Goal: Task Accomplishment & Management: Manage account settings

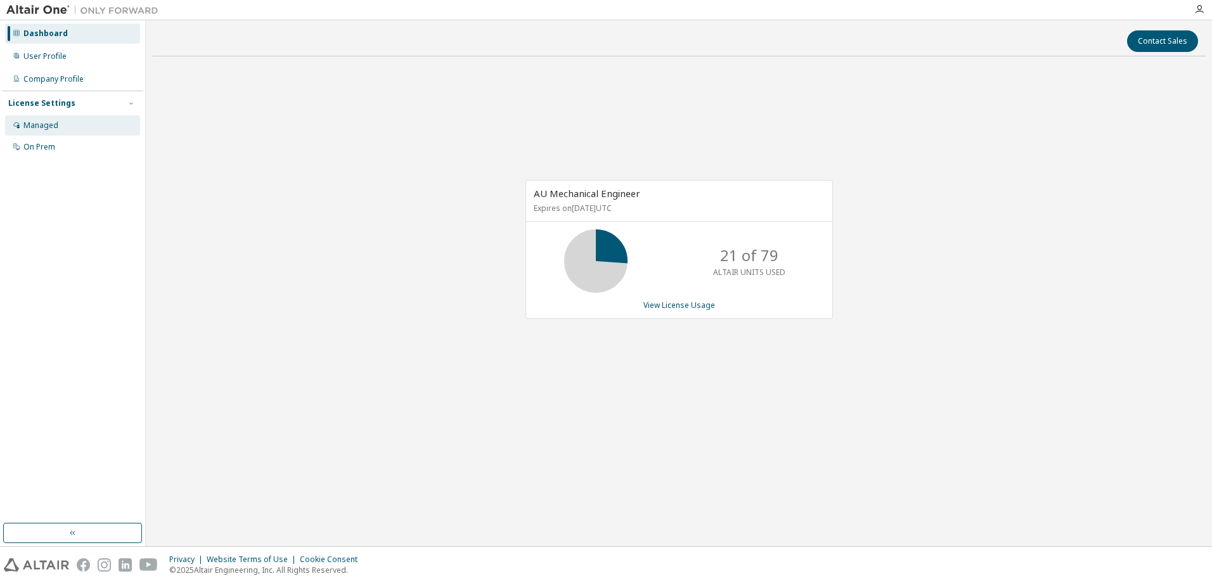
click at [39, 125] on div "Managed" at bounding box center [40, 125] width 35 height 10
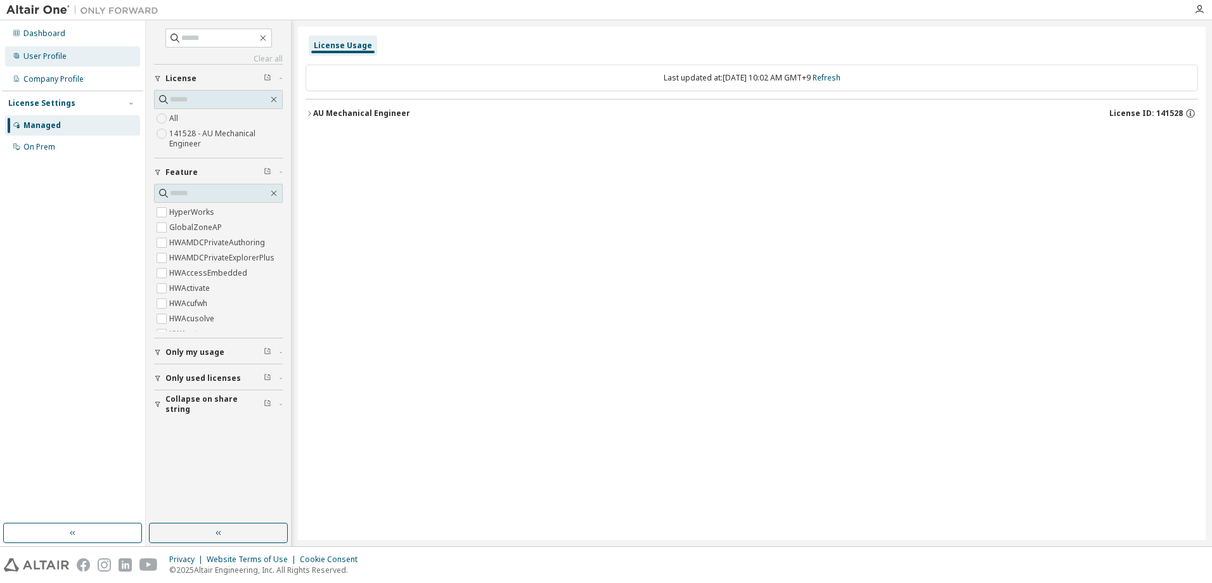
click at [44, 59] on div "User Profile" at bounding box center [44, 56] width 43 height 10
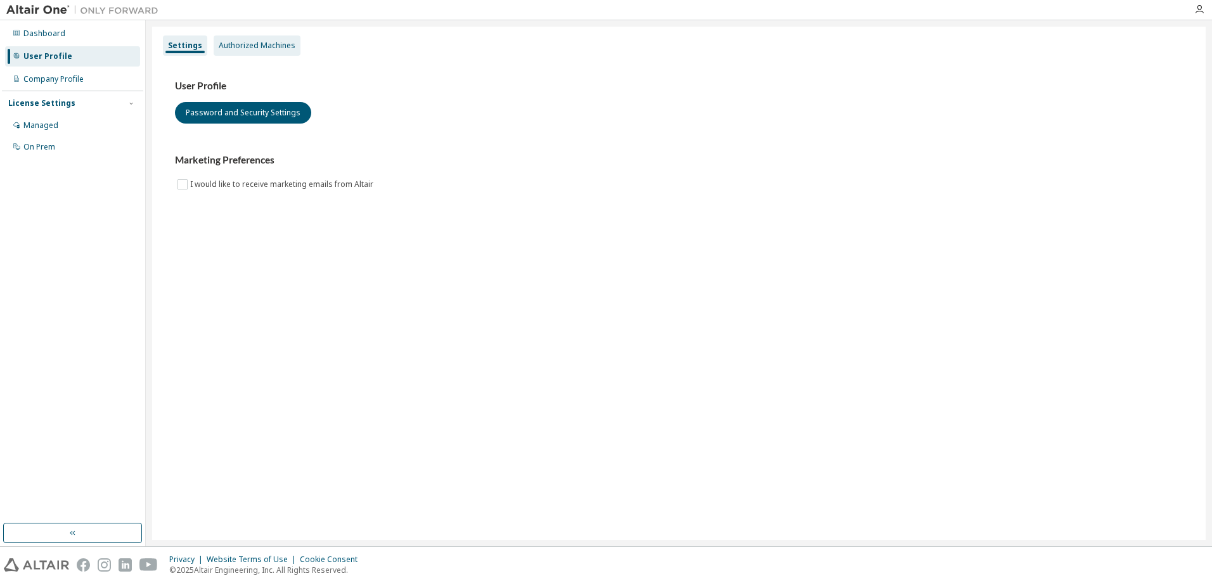
click at [264, 55] on div "Authorized Machines" at bounding box center [257, 45] width 87 height 20
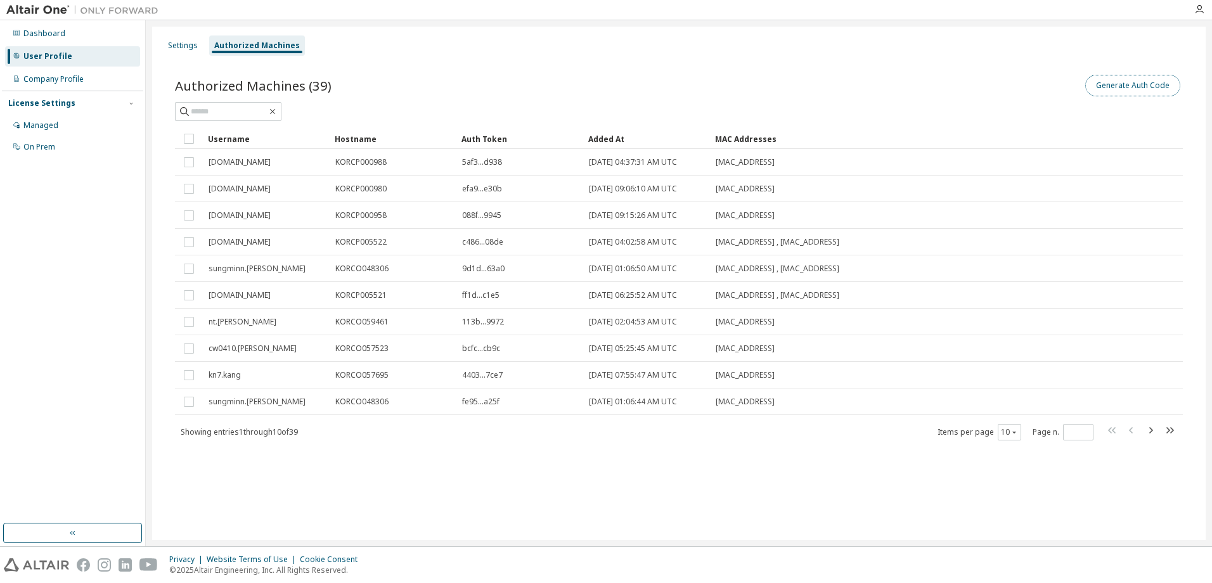
click at [1144, 83] on button "Generate Auth Code" at bounding box center [1132, 86] width 95 height 22
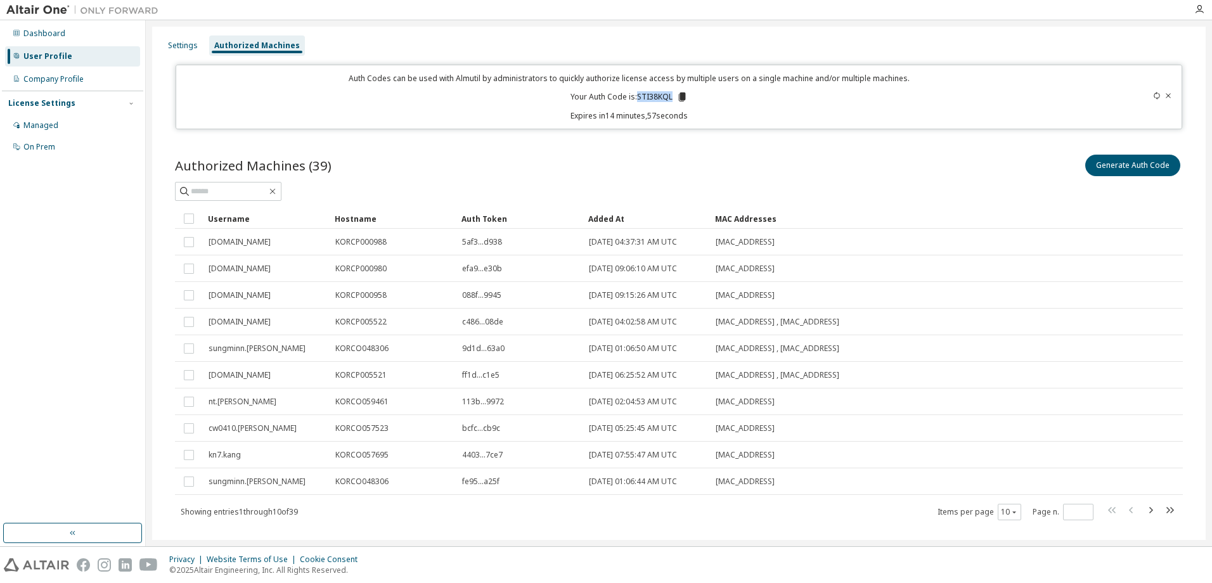
drag, startPoint x: 636, startPoint y: 93, endPoint x: 670, endPoint y: 94, distance: 33.6
click at [670, 94] on p "Your Auth Code is: STI38KQL" at bounding box center [628, 96] width 117 height 11
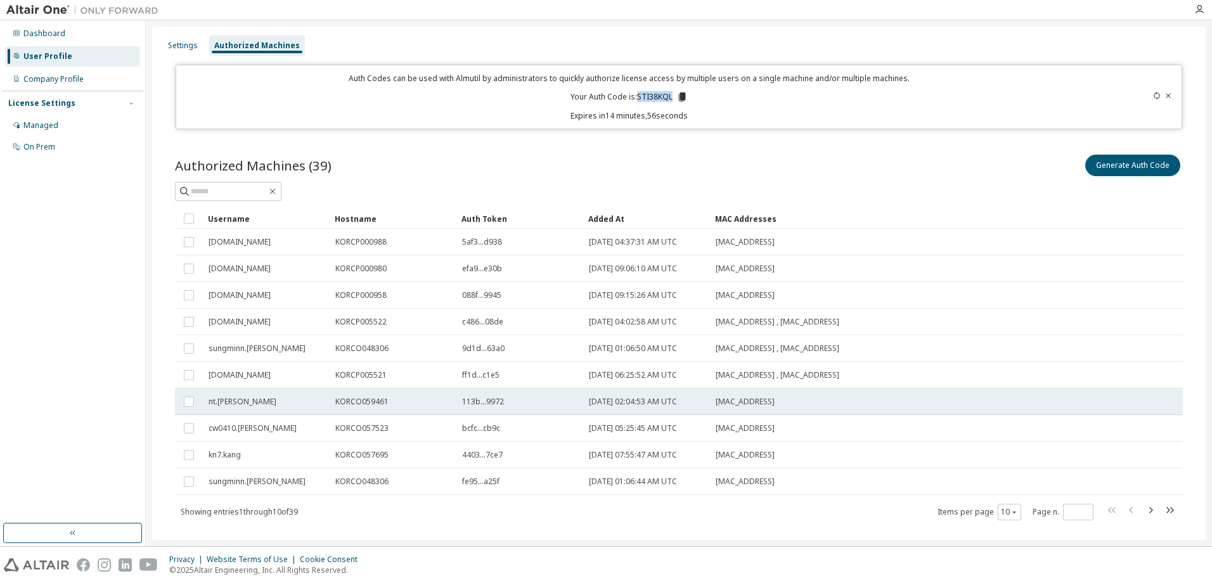
copy p "STI38KQL"
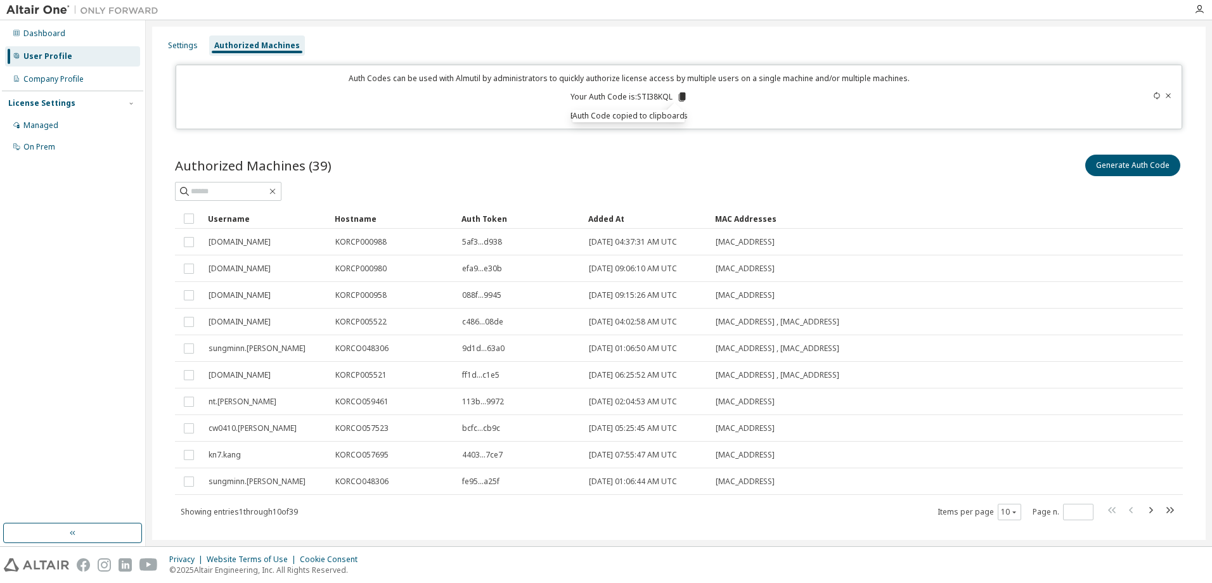
click at [601, 183] on div at bounding box center [679, 191] width 1008 height 19
